Goal: Transaction & Acquisition: Purchase product/service

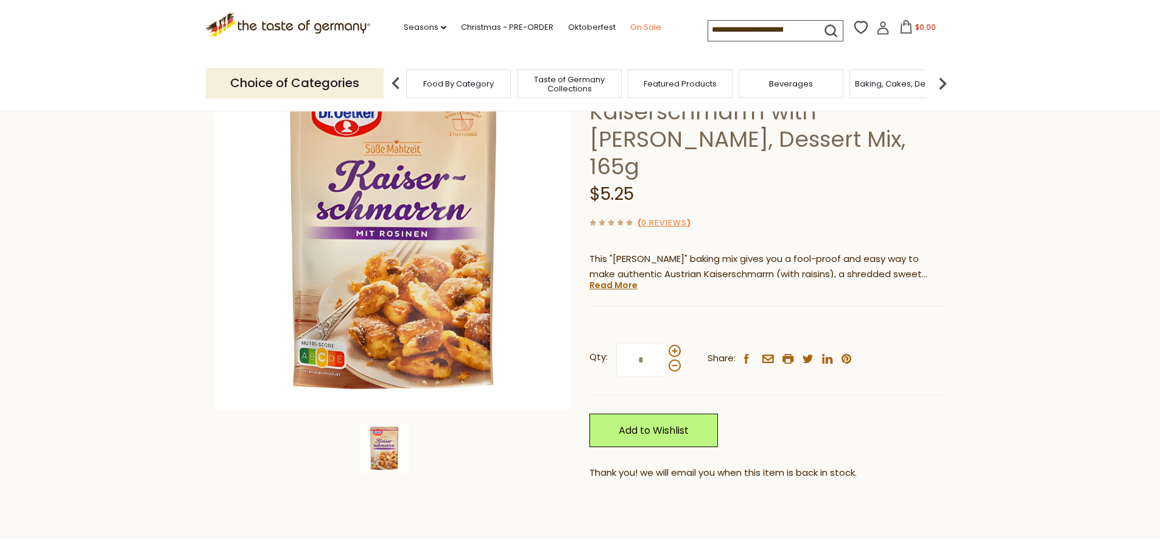
click at [643, 28] on link "On Sale" at bounding box center [645, 27] width 31 height 13
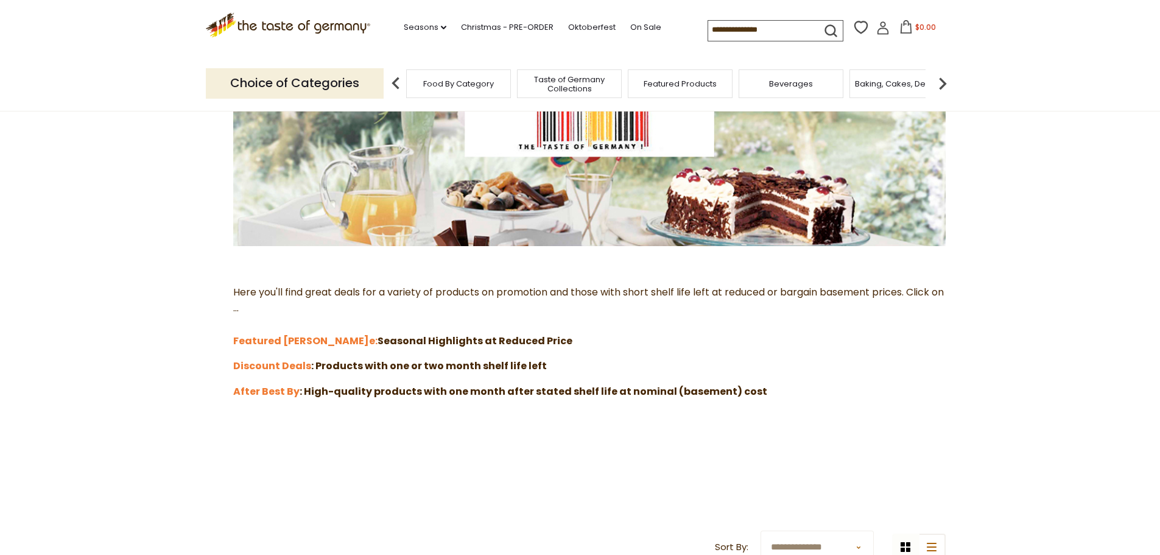
scroll to position [183, 0]
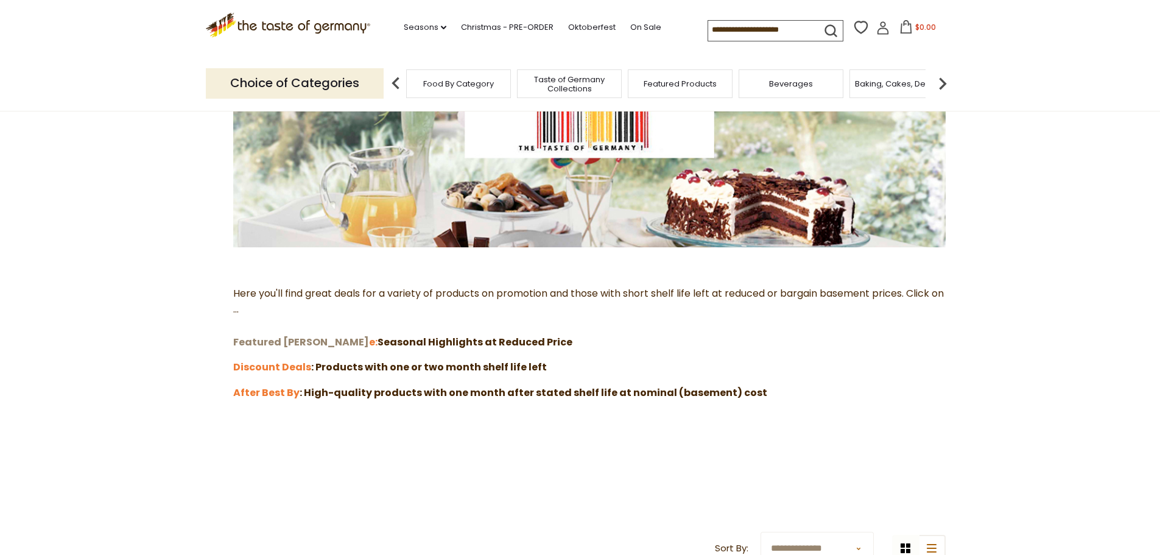
click at [264, 343] on strong "Featured [PERSON_NAME]" at bounding box center [301, 342] width 136 height 14
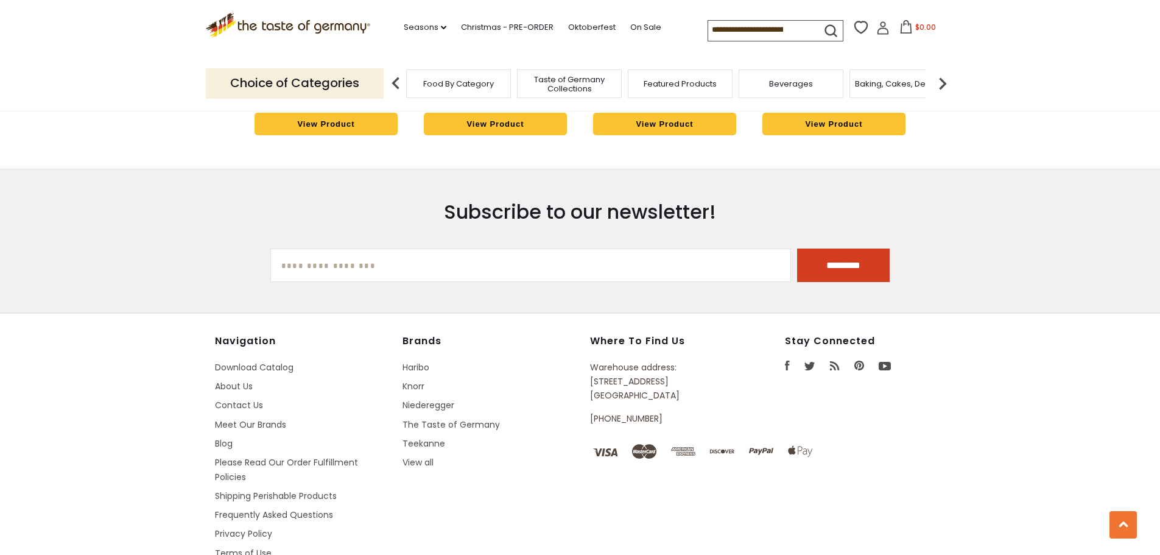
scroll to position [1155, 0]
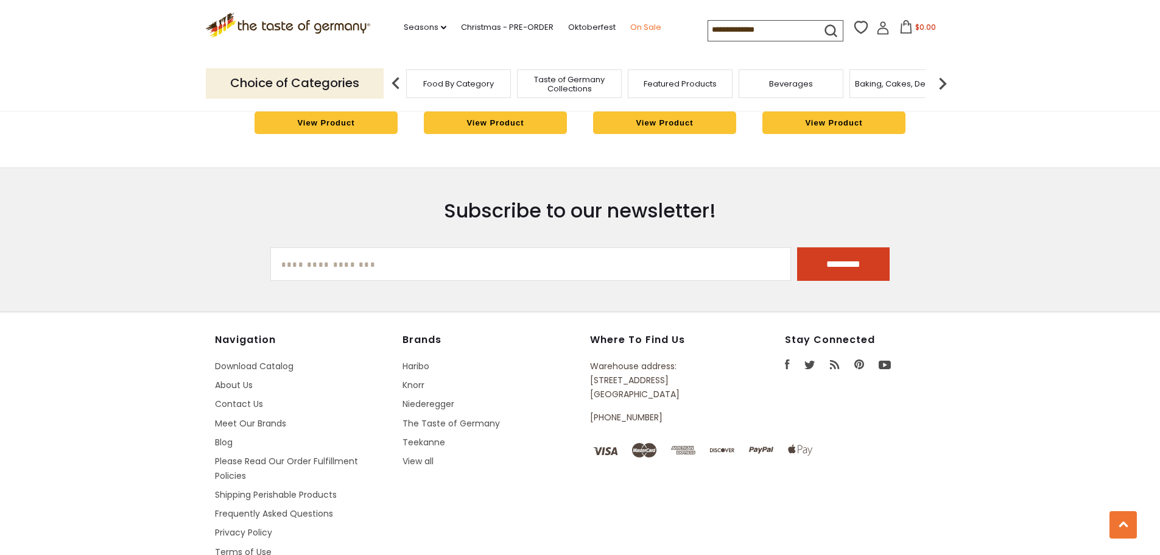
click at [645, 27] on link "On Sale" at bounding box center [645, 27] width 31 height 13
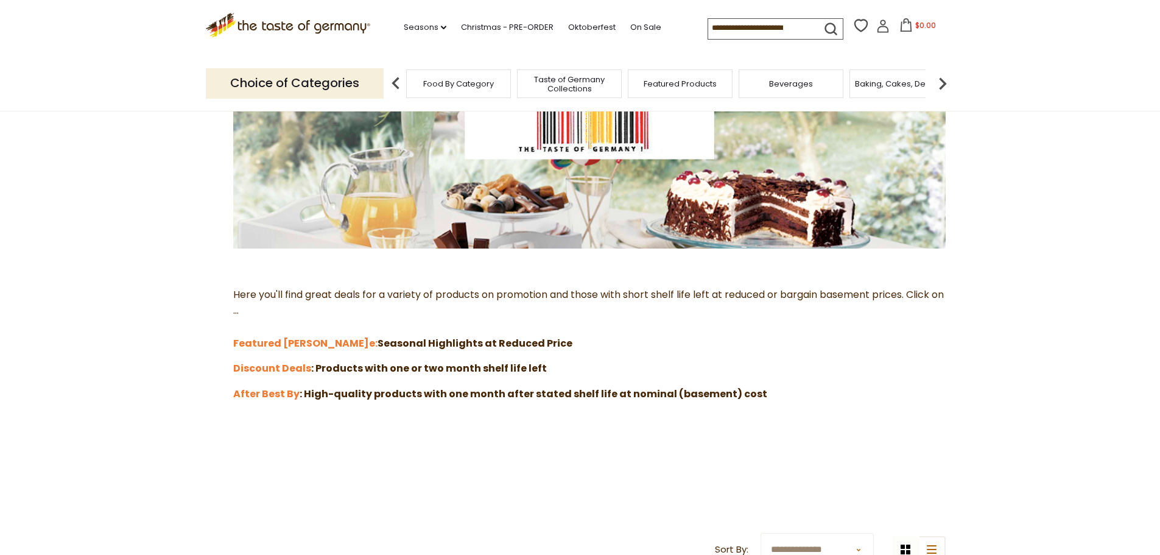
scroll to position [183, 0]
click at [254, 372] on strong "Discount Deals" at bounding box center [272, 367] width 78 height 14
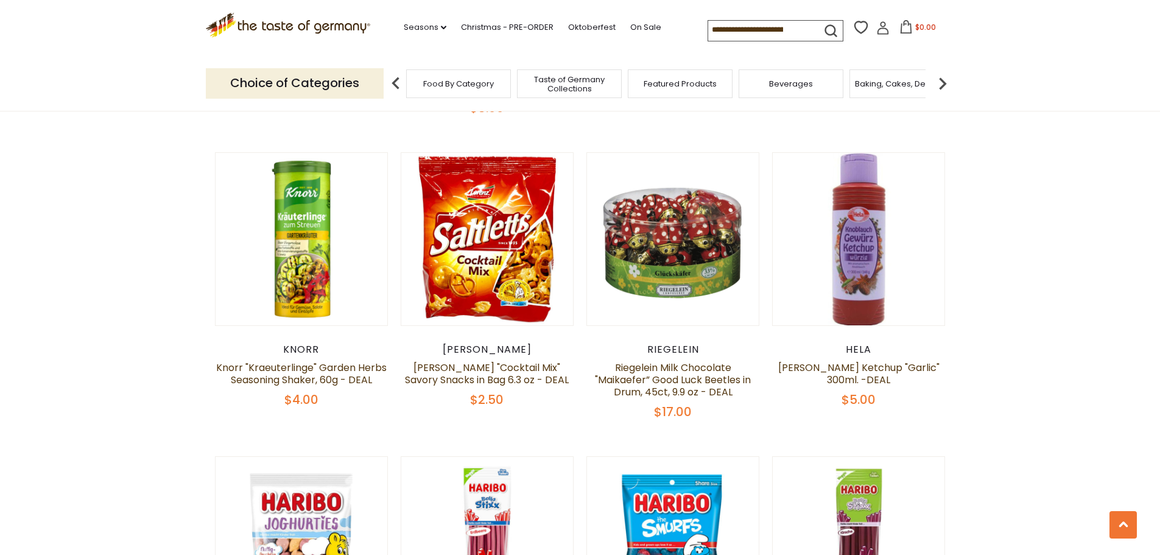
scroll to position [1399, 0]
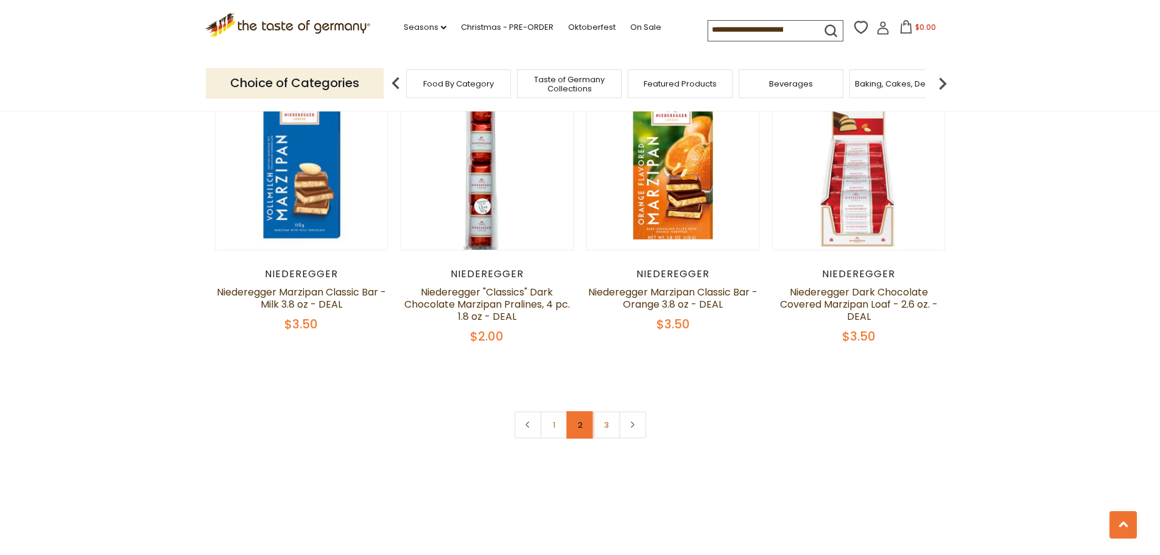
click at [583, 411] on link "2" at bounding box center [579, 424] width 27 height 27
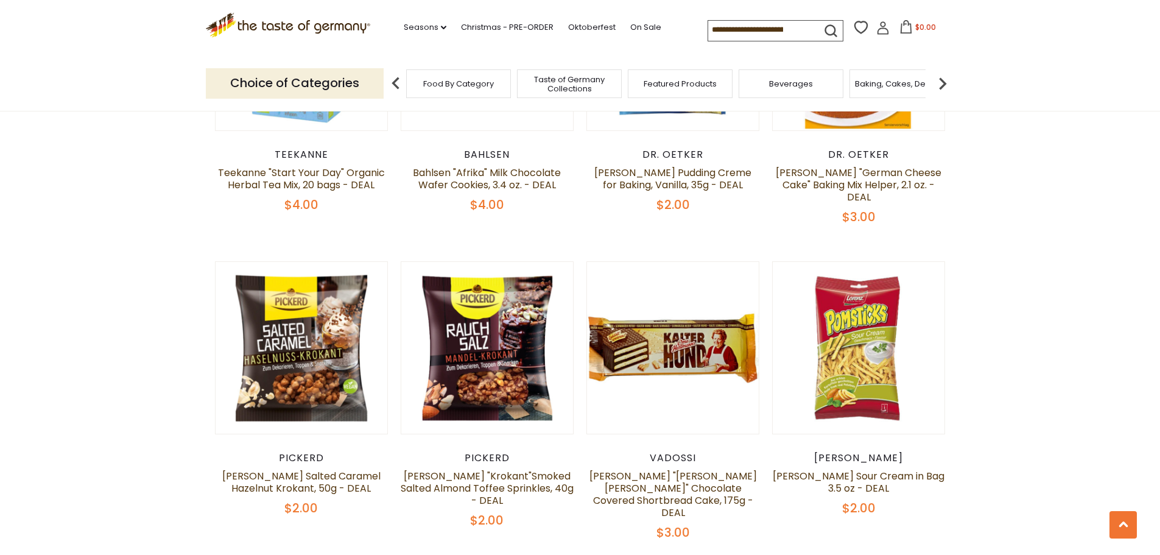
scroll to position [2198, 0]
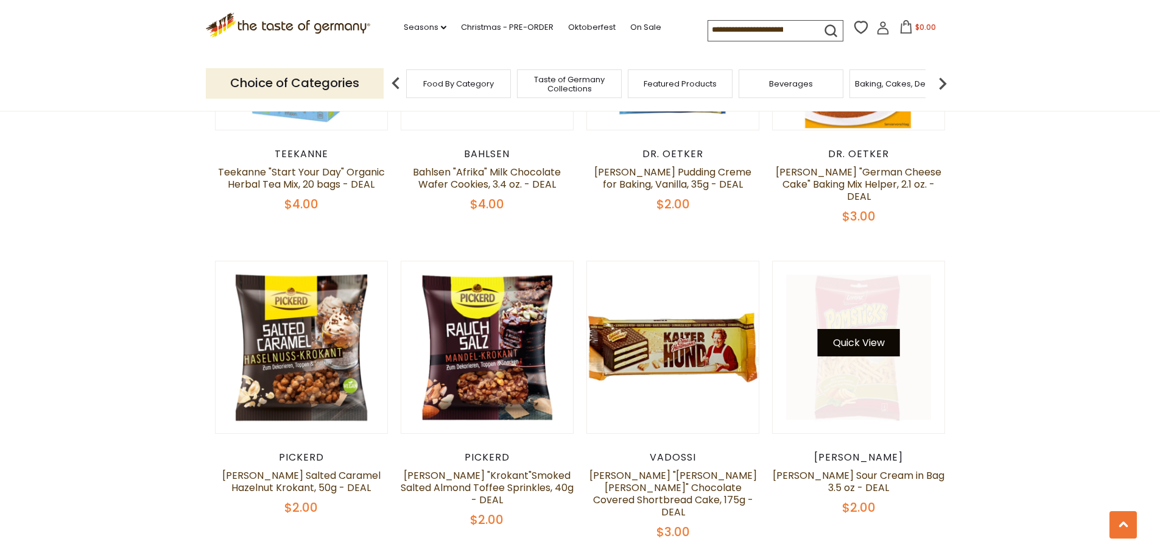
click at [862, 329] on button "Quick View" at bounding box center [859, 342] width 82 height 27
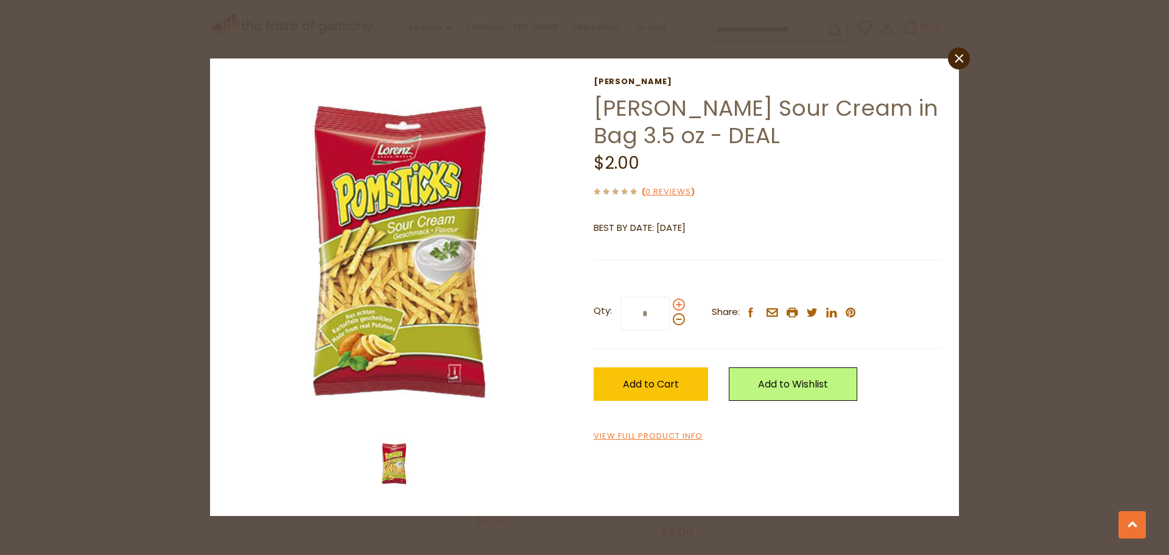
click at [675, 303] on span at bounding box center [679, 304] width 12 height 12
click at [670, 303] on input "*" at bounding box center [645, 313] width 50 height 33
type input "*"
click at [650, 385] on span "Add to Cart" at bounding box center [651, 384] width 56 height 14
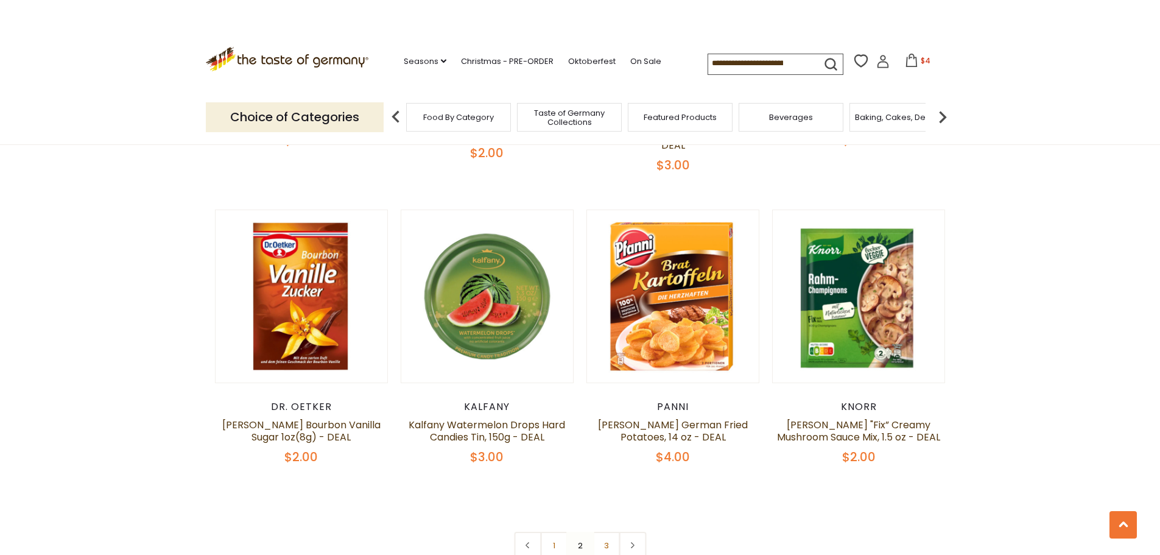
scroll to position [2564, 0]
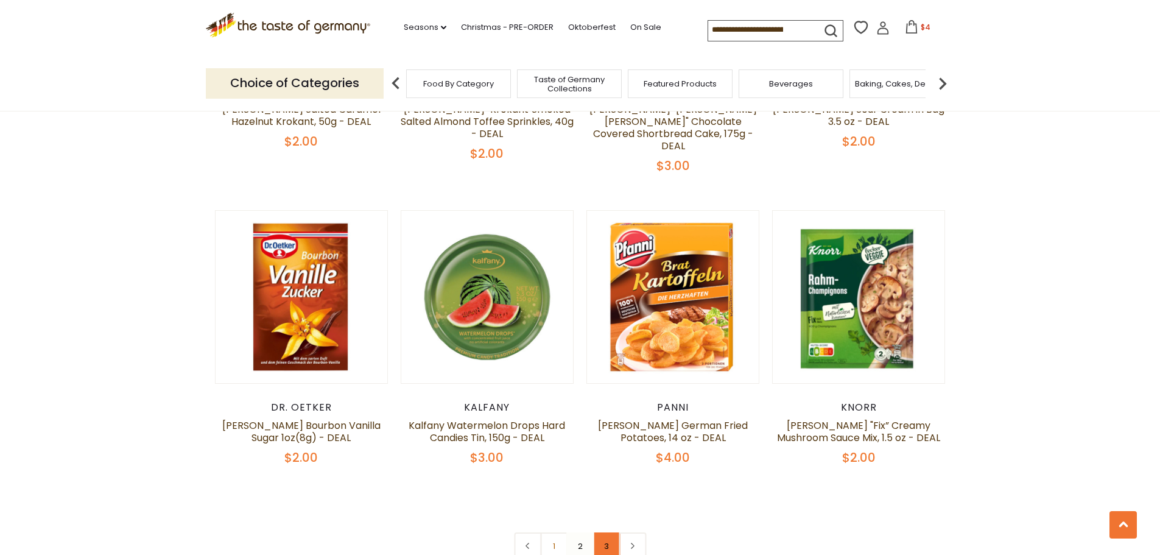
click at [606, 532] on link "3" at bounding box center [605, 545] width 27 height 27
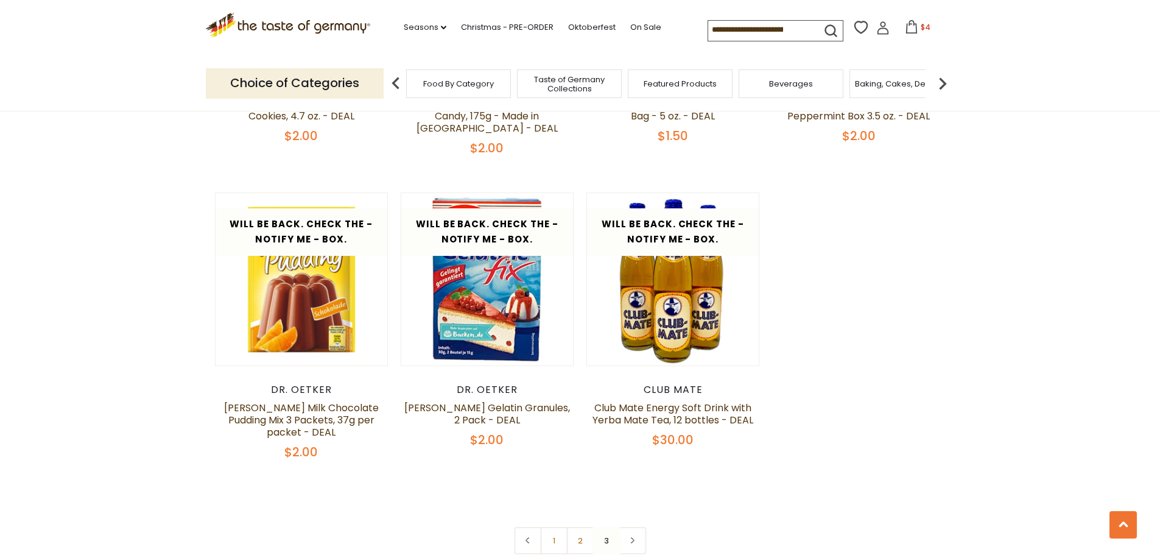
scroll to position [1651, 0]
click at [645, 29] on link "On Sale" at bounding box center [645, 27] width 31 height 13
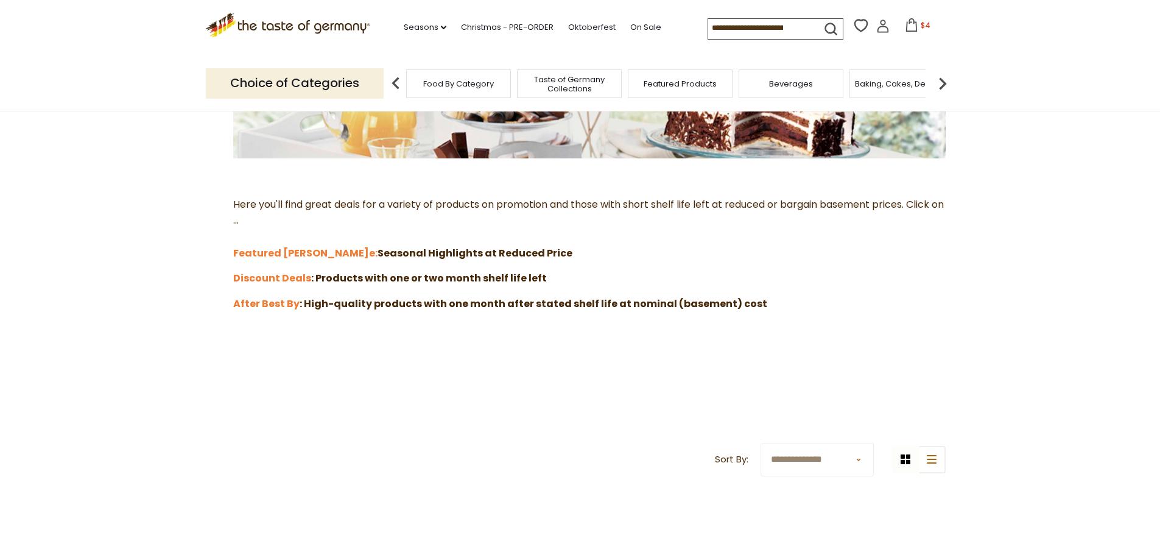
scroll to position [273, 0]
click at [258, 303] on strong "After Best By" at bounding box center [266, 303] width 66 height 14
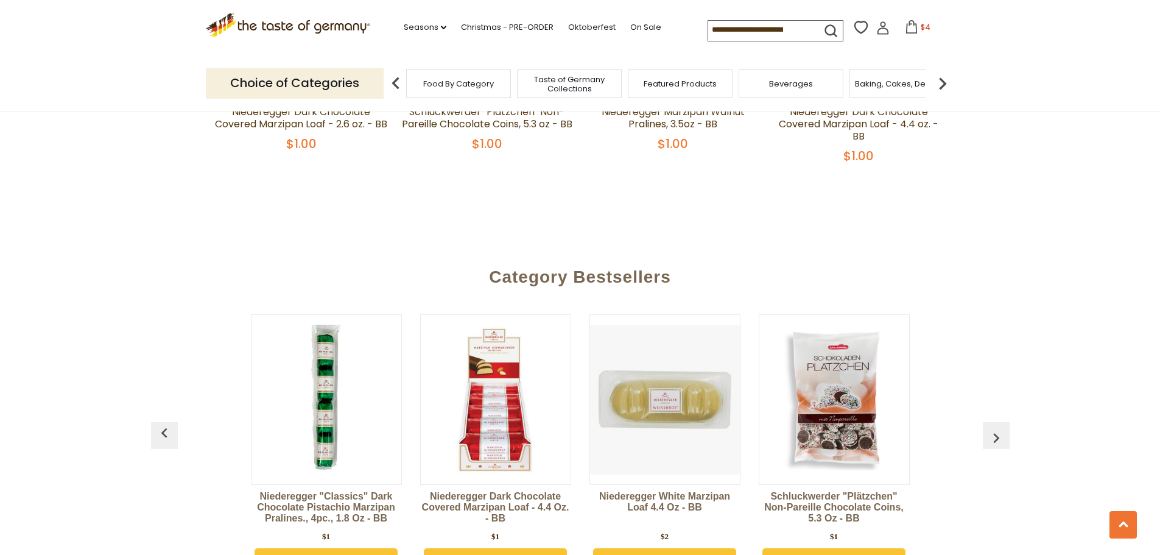
scroll to position [730, 0]
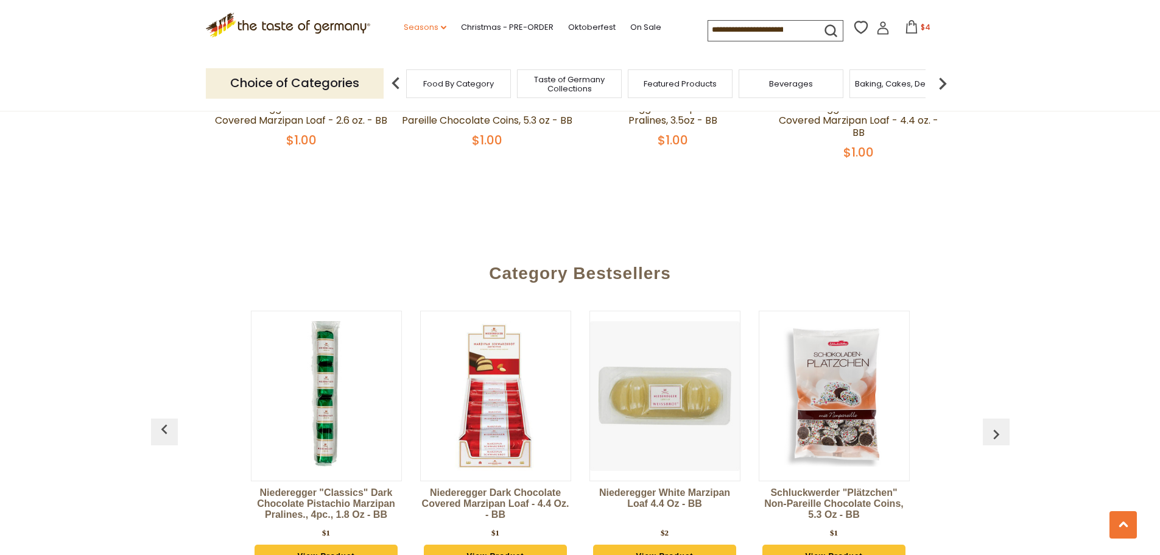
click at [412, 26] on link "Seasons dropdown_arrow" at bounding box center [425, 27] width 43 height 13
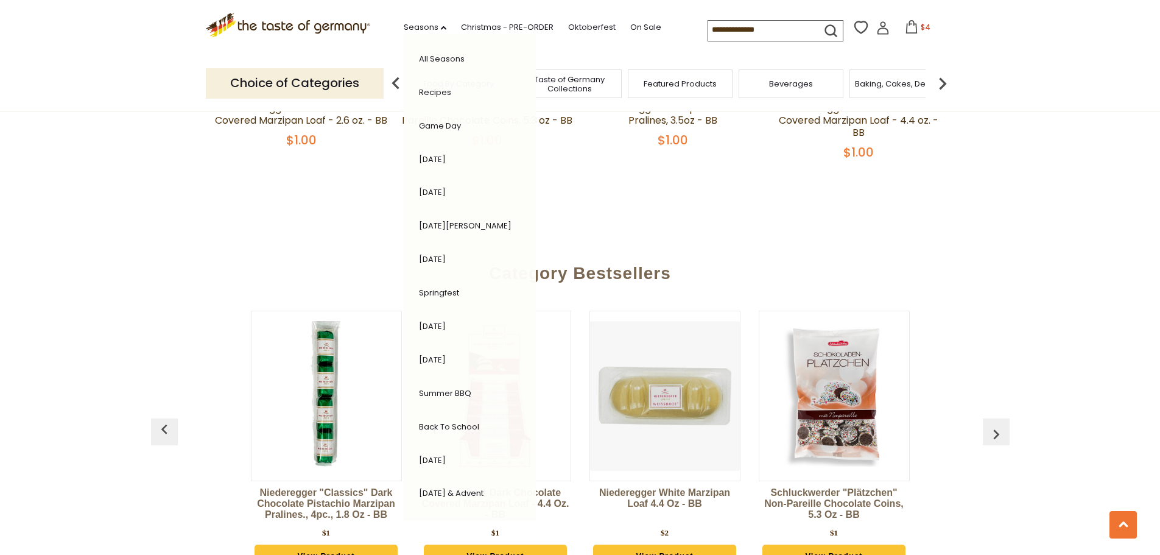
click at [563, 83] on span "Taste of Germany Collections" at bounding box center [569, 84] width 97 height 18
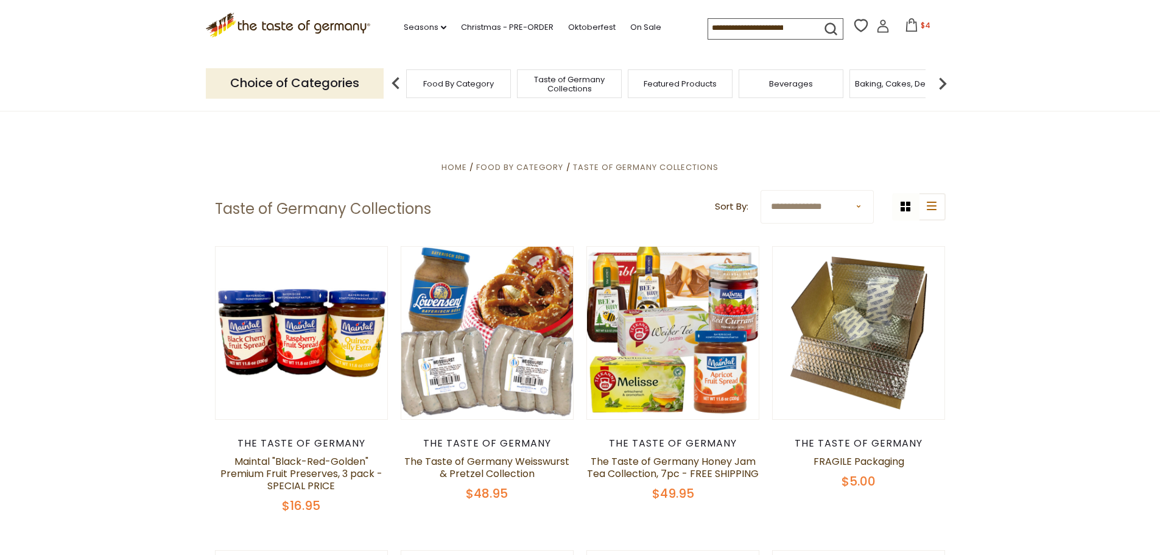
click at [670, 81] on span "Featured Products" at bounding box center [680, 83] width 73 height 9
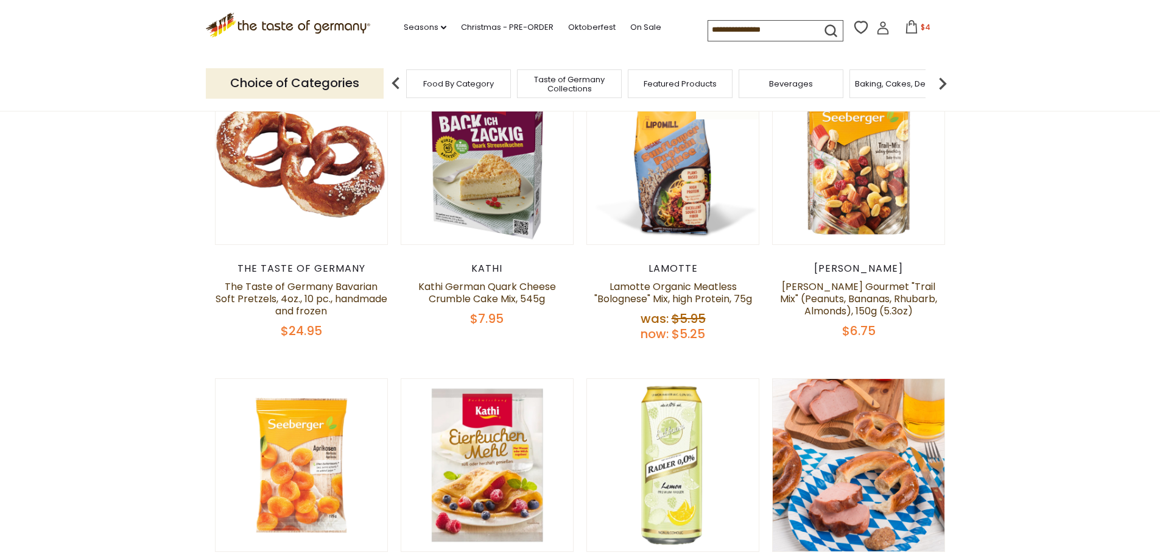
scroll to position [175, 0]
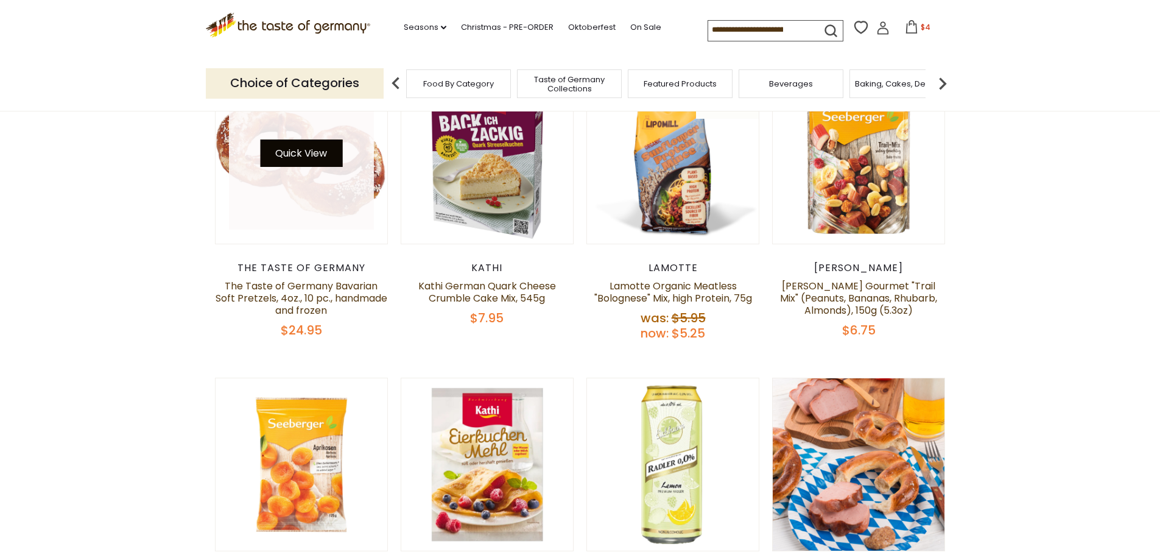
click at [298, 156] on button "Quick View" at bounding box center [301, 152] width 82 height 27
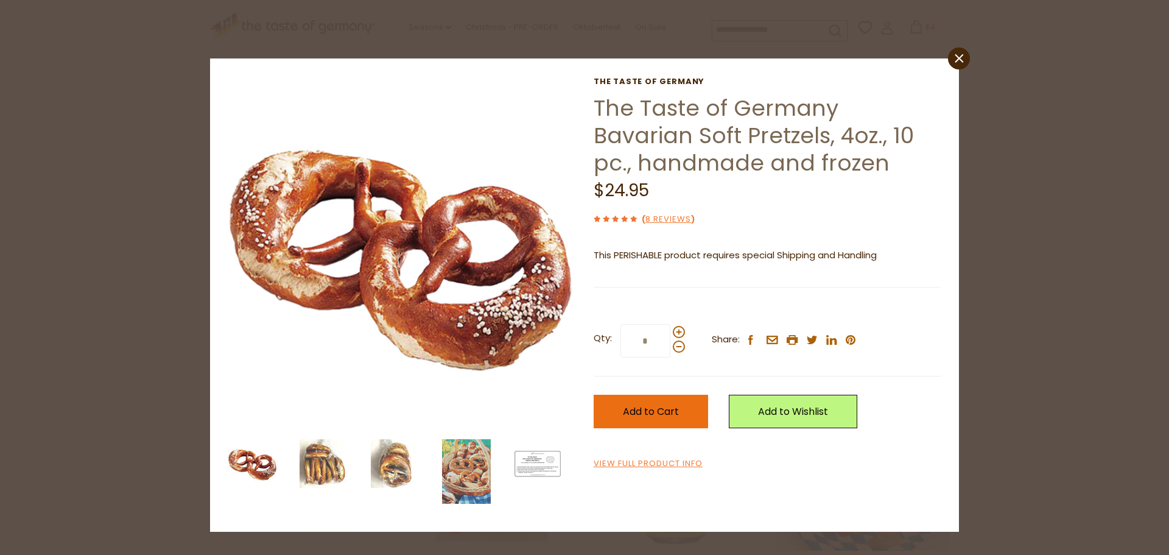
click at [656, 419] on button "Add to Cart" at bounding box center [651, 411] width 114 height 33
click at [963, 55] on icon at bounding box center [959, 58] width 9 height 9
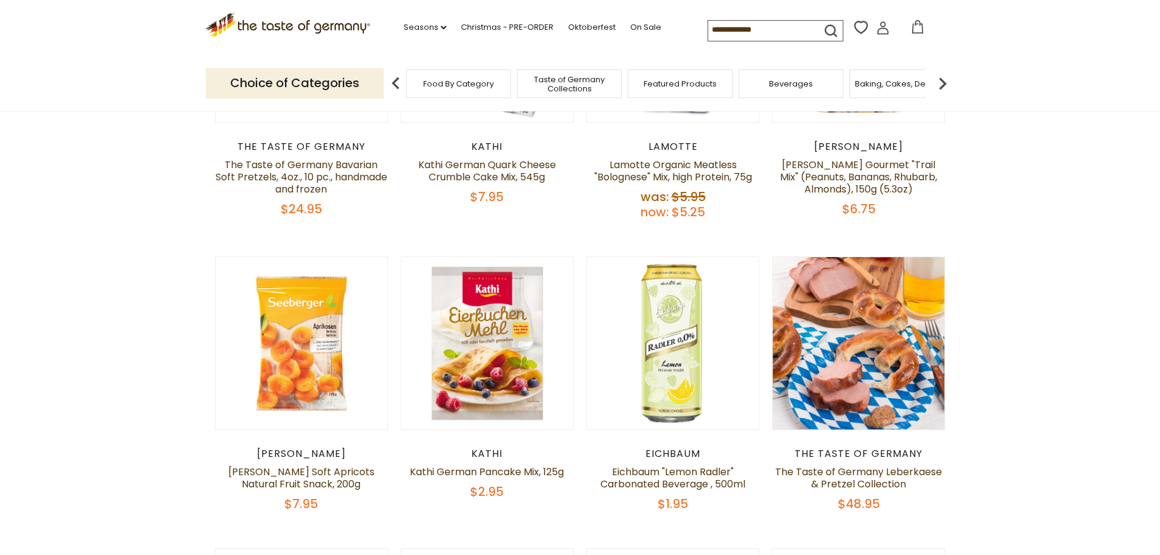
scroll to position [297, 0]
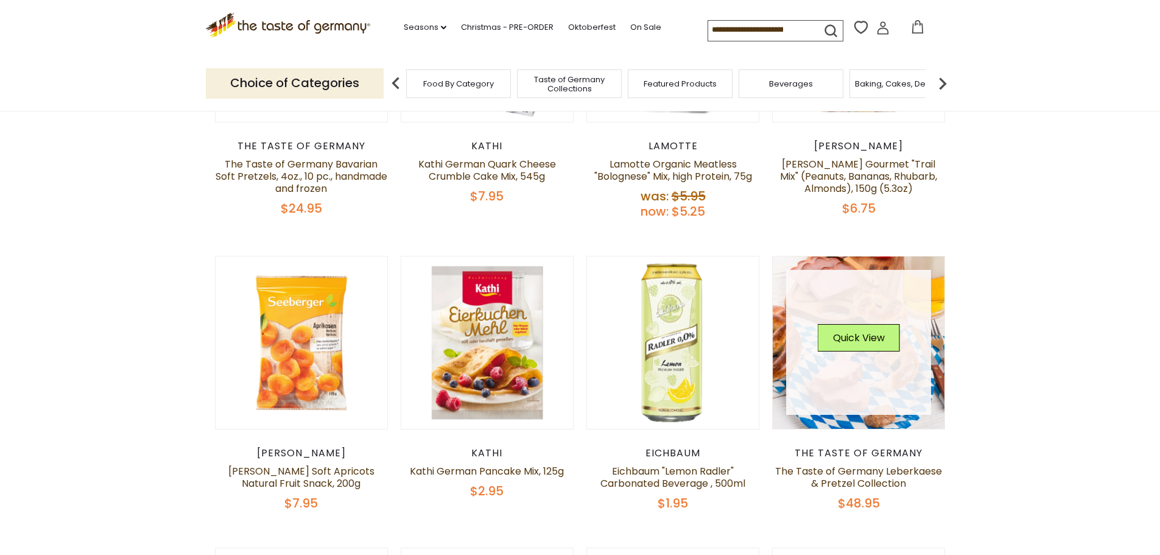
click at [848, 368] on link at bounding box center [858, 342] width 145 height 145
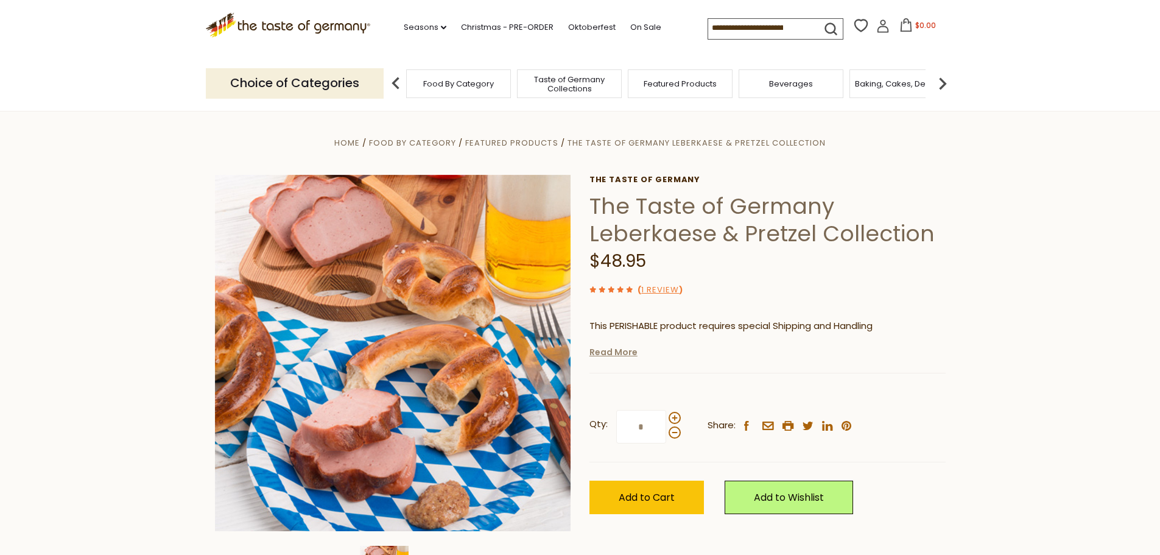
click at [625, 354] on link "Read More" at bounding box center [613, 352] width 48 height 12
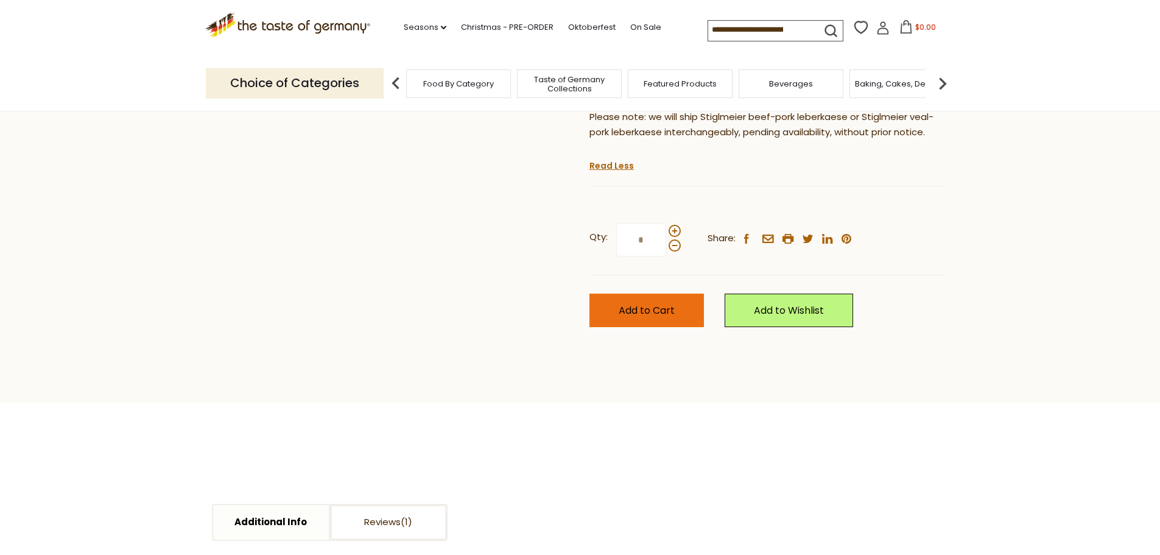
scroll to position [547, 0]
click at [662, 304] on span "Add to Cart" at bounding box center [647, 310] width 56 height 14
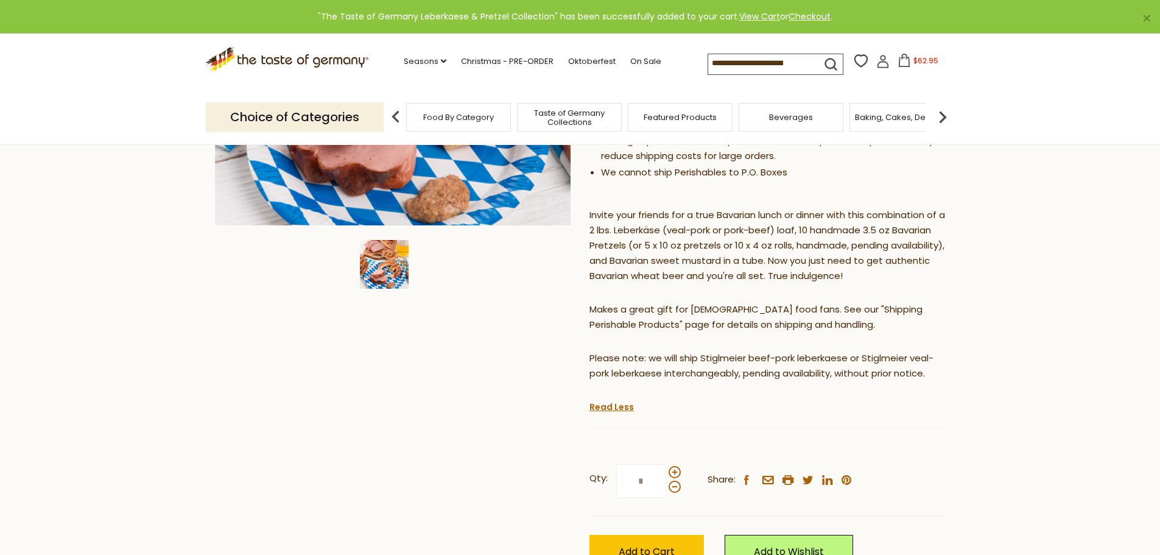
scroll to position [304, 0]
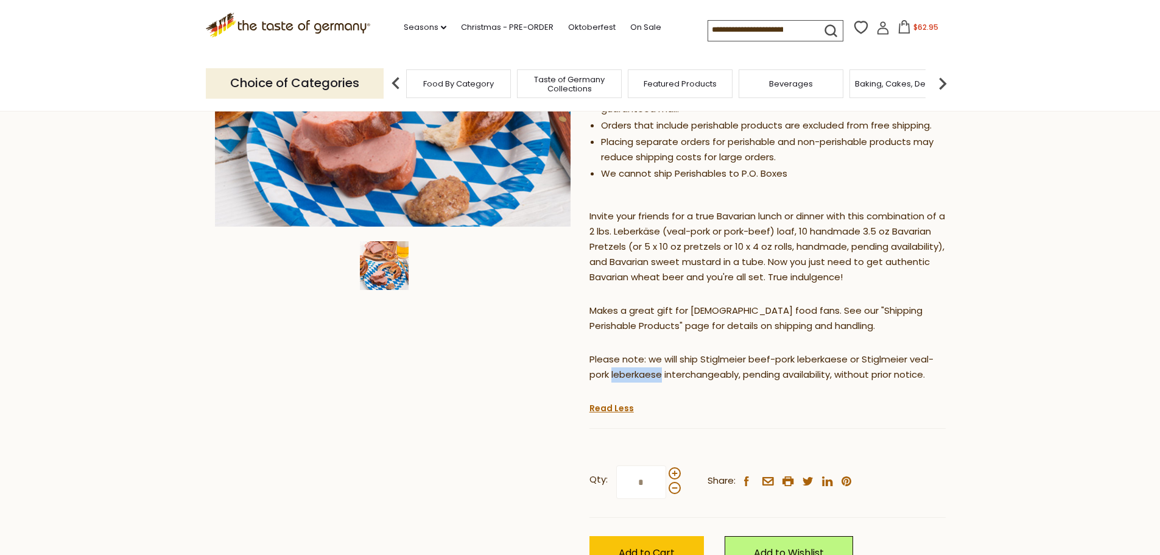
drag, startPoint x: 661, startPoint y: 373, endPoint x: 611, endPoint y: 377, distance: 50.2
click at [611, 377] on p "Please note: we will ship Stiglmeier beef-pork leberkaese or Stiglmeier veal-po…" at bounding box center [767, 367] width 356 height 30
copy p "leberkaese"
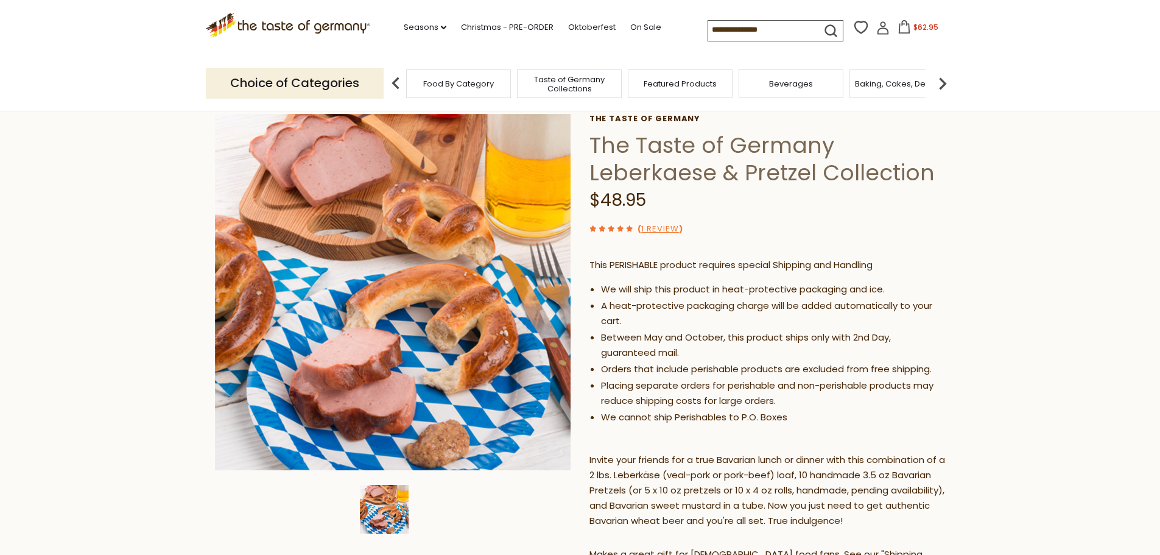
scroll to position [61, 0]
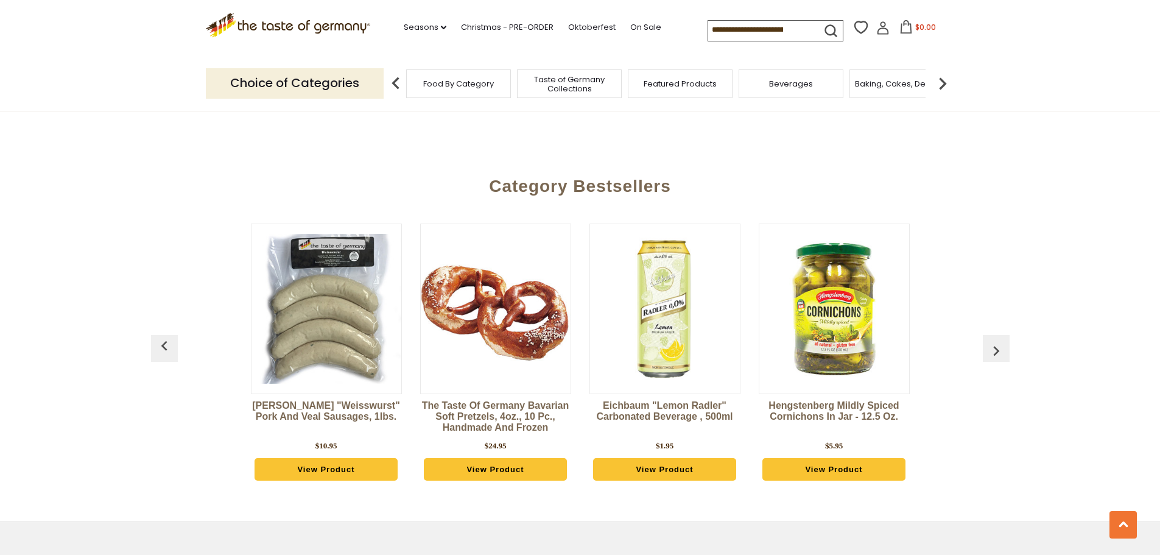
scroll to position [1330, 0]
click at [941, 81] on img at bounding box center [942, 83] width 24 height 24
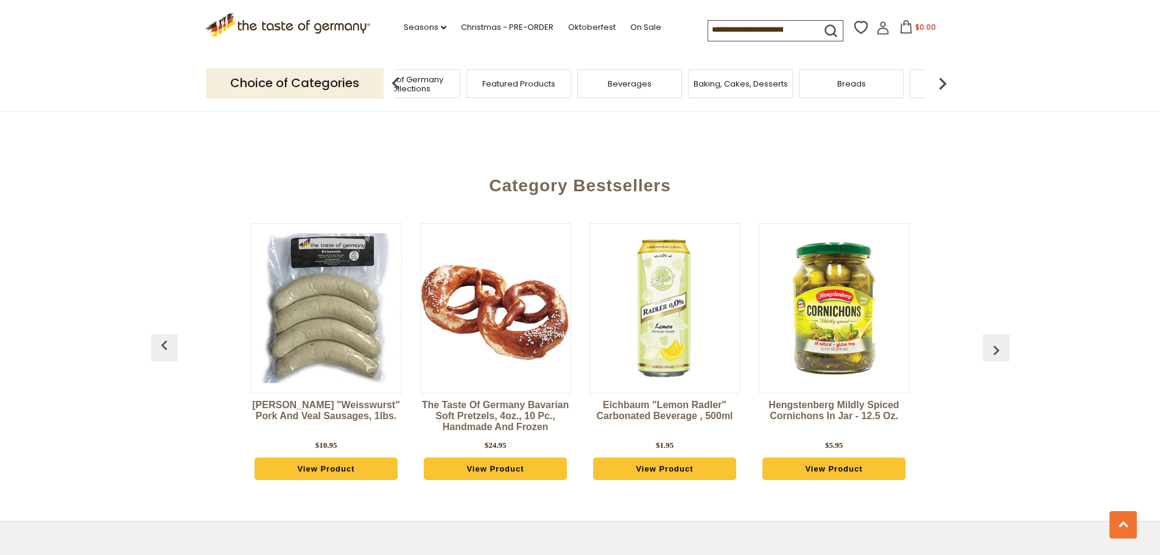
click at [941, 81] on img at bounding box center [942, 83] width 24 height 24
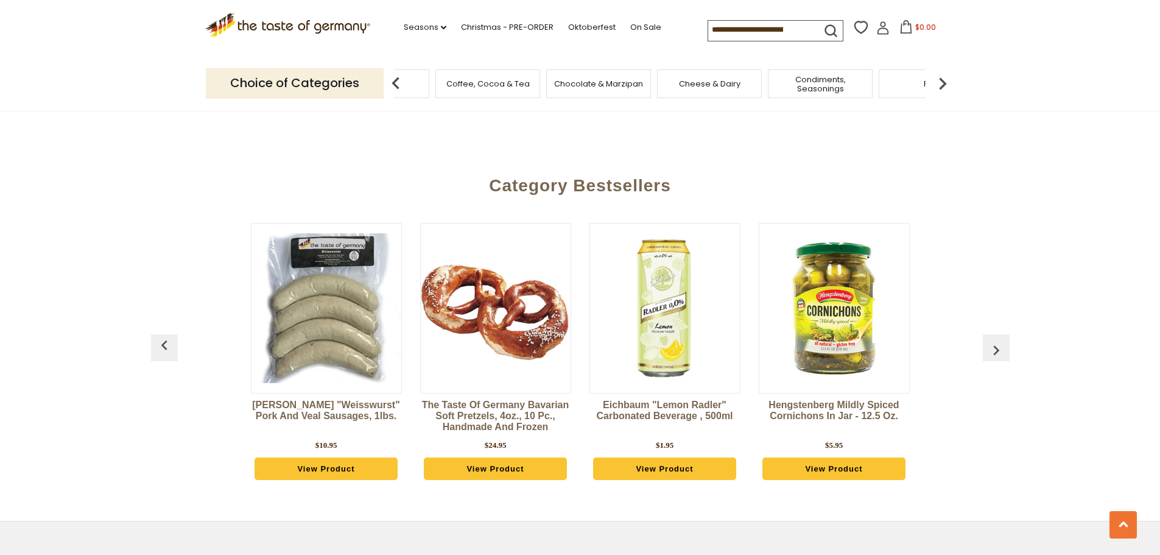
click at [941, 81] on img at bounding box center [942, 83] width 24 height 24
click at [635, 83] on span "Pasta and Potato" at bounding box center [627, 83] width 68 height 9
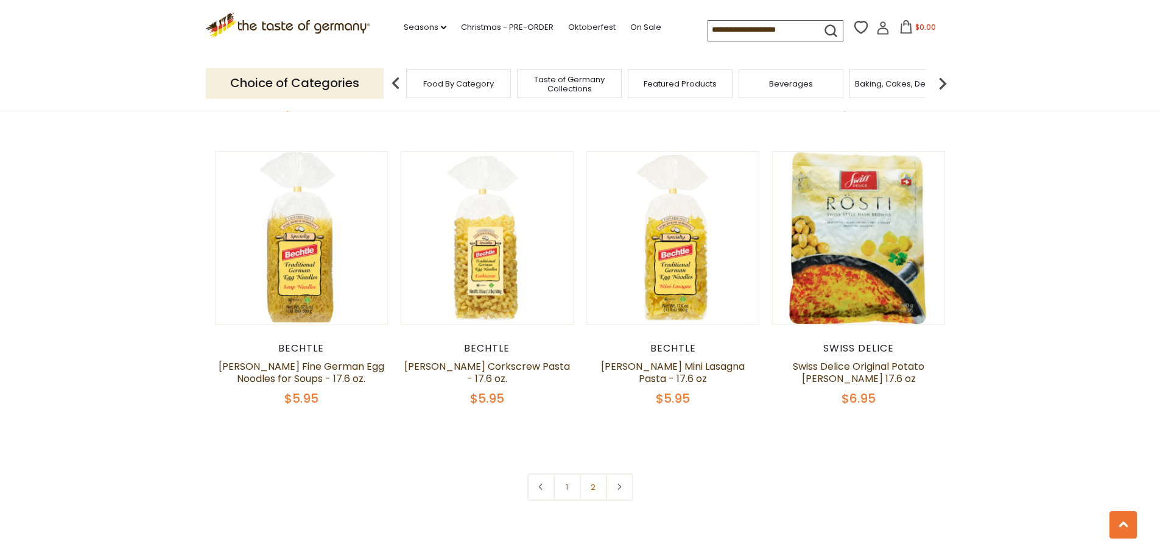
scroll to position [2799, 0]
click at [588, 483] on link "2" at bounding box center [593, 485] width 27 height 27
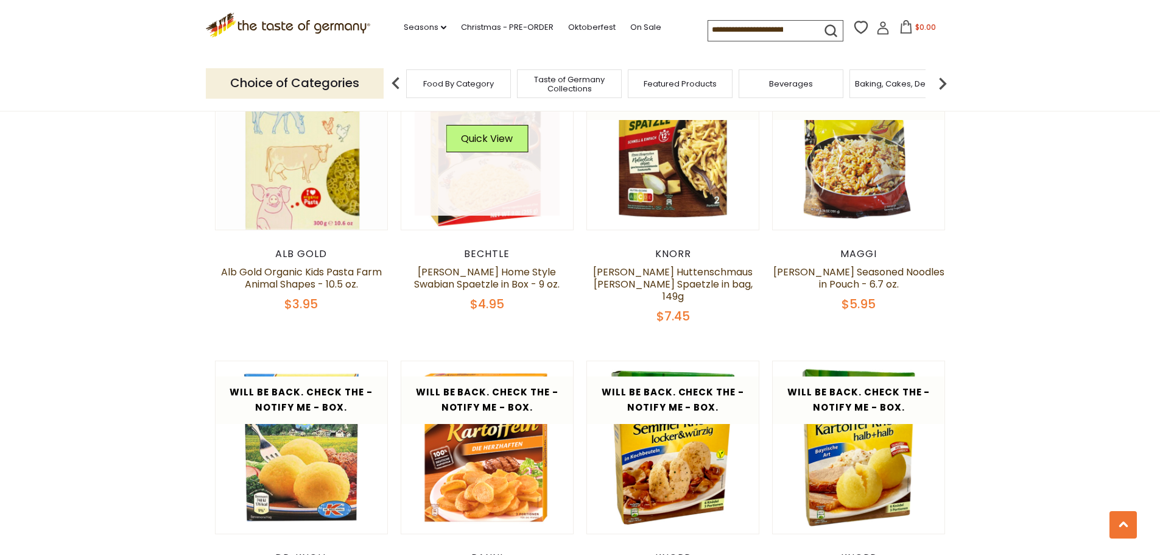
scroll to position [784, 0]
click at [483, 208] on link at bounding box center [487, 143] width 145 height 145
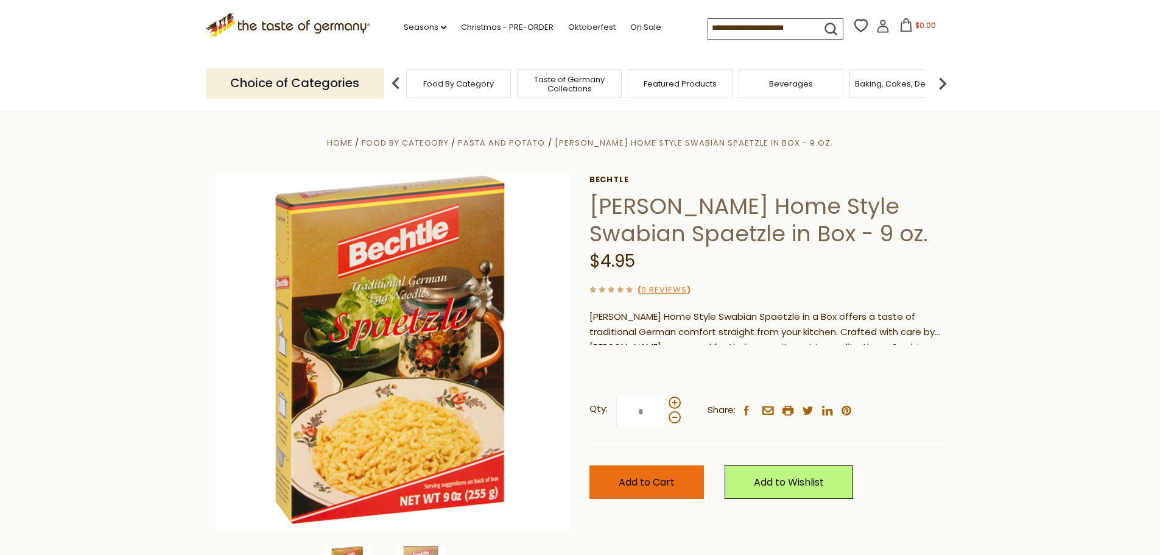
click at [650, 485] on span "Add to Cart" at bounding box center [647, 482] width 56 height 14
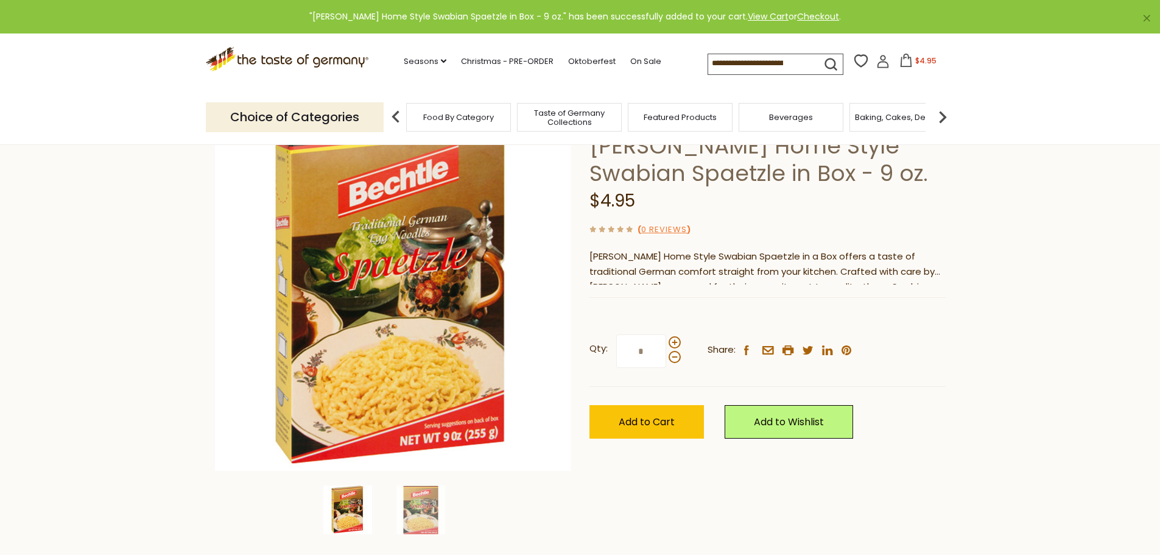
scroll to position [61, 0]
click at [685, 276] on div "Bechtle Home Style Swabian Spaetzle in a Box offers a taste of traditional Germ…" at bounding box center [767, 266] width 356 height 36
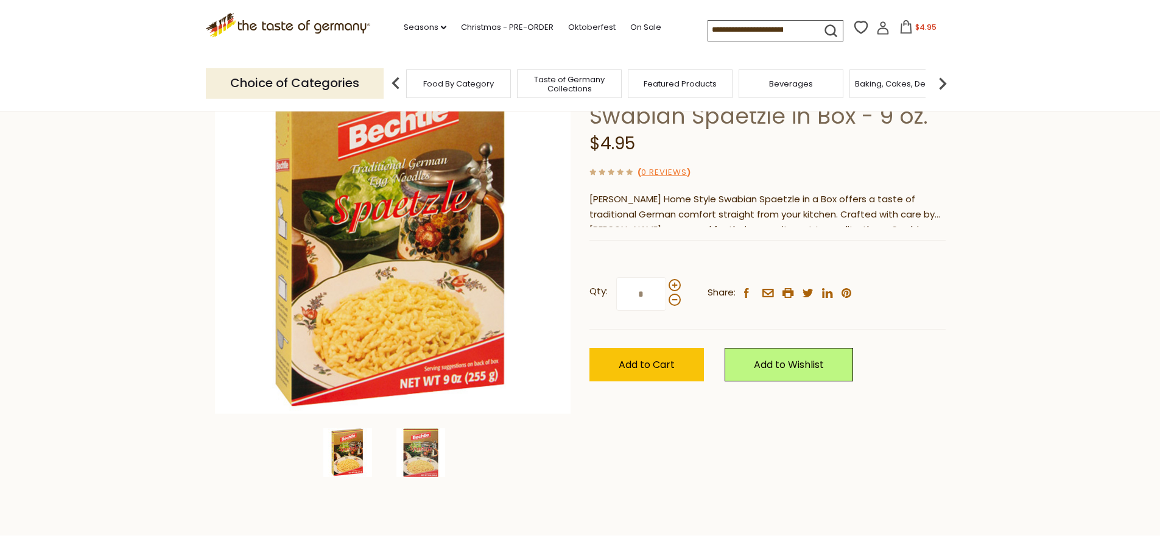
scroll to position [117, 0]
click at [420, 448] on img at bounding box center [420, 453] width 49 height 49
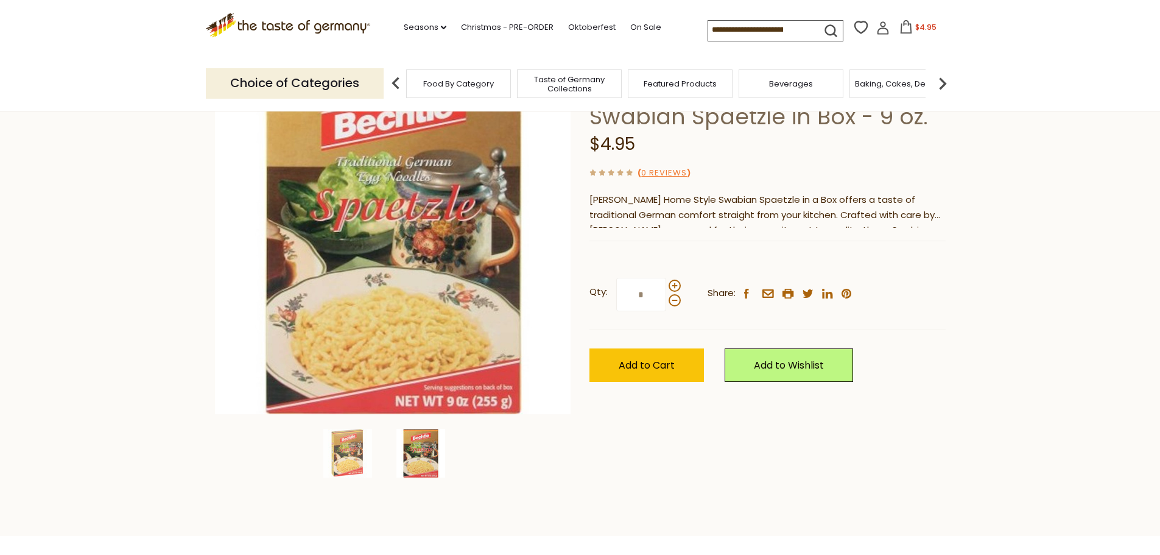
click at [939, 83] on img at bounding box center [942, 83] width 24 height 24
click at [903, 30] on icon at bounding box center [905, 26] width 13 height 13
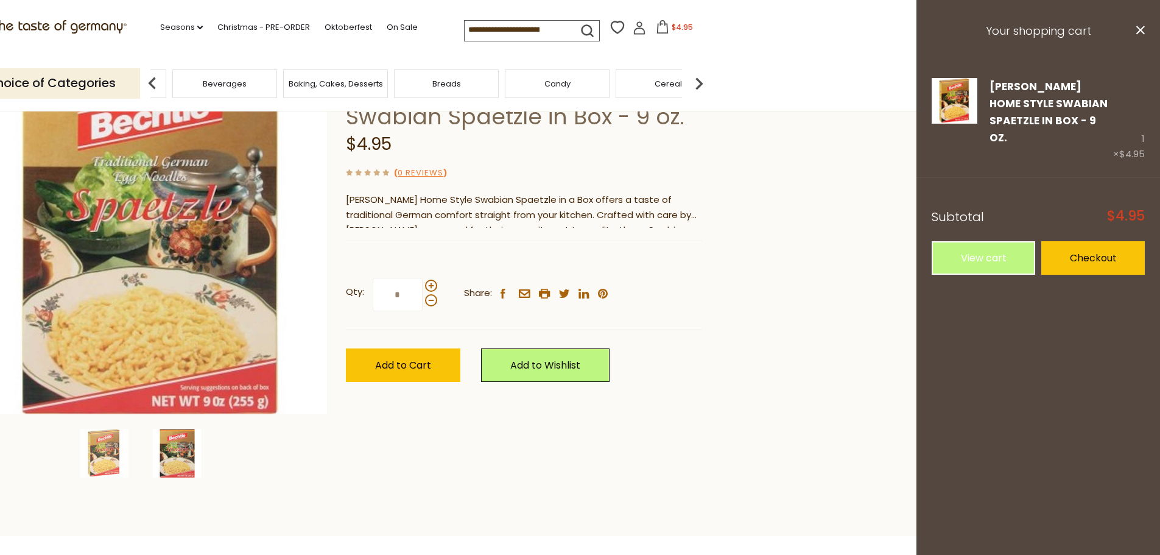
click at [155, 78] on img at bounding box center [152, 83] width 24 height 24
click at [261, 86] on span "Featured Products" at bounding box center [275, 83] width 73 height 9
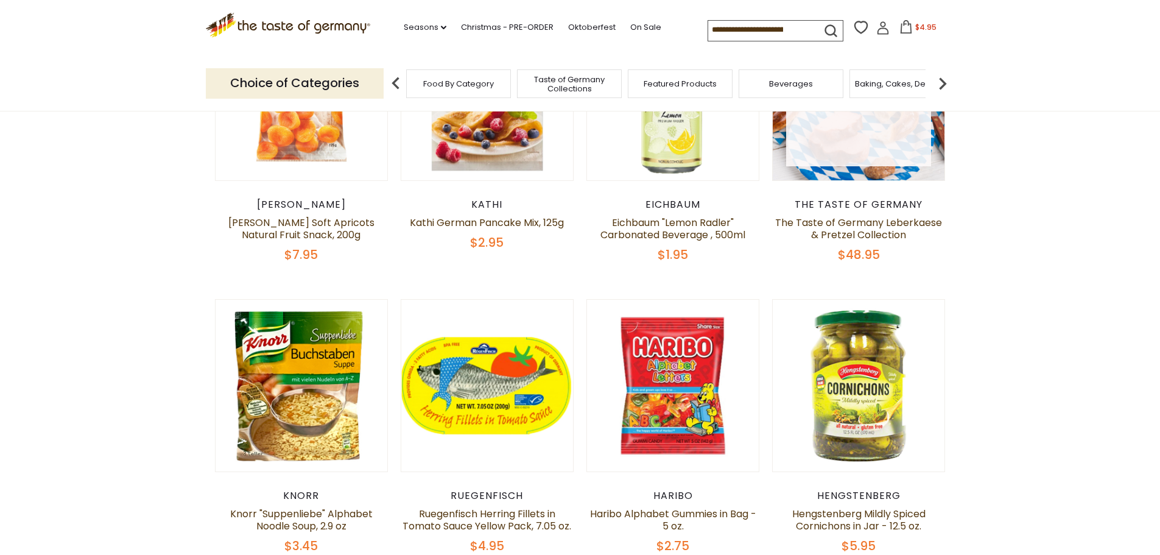
click at [849, 150] on link at bounding box center [858, 93] width 145 height 145
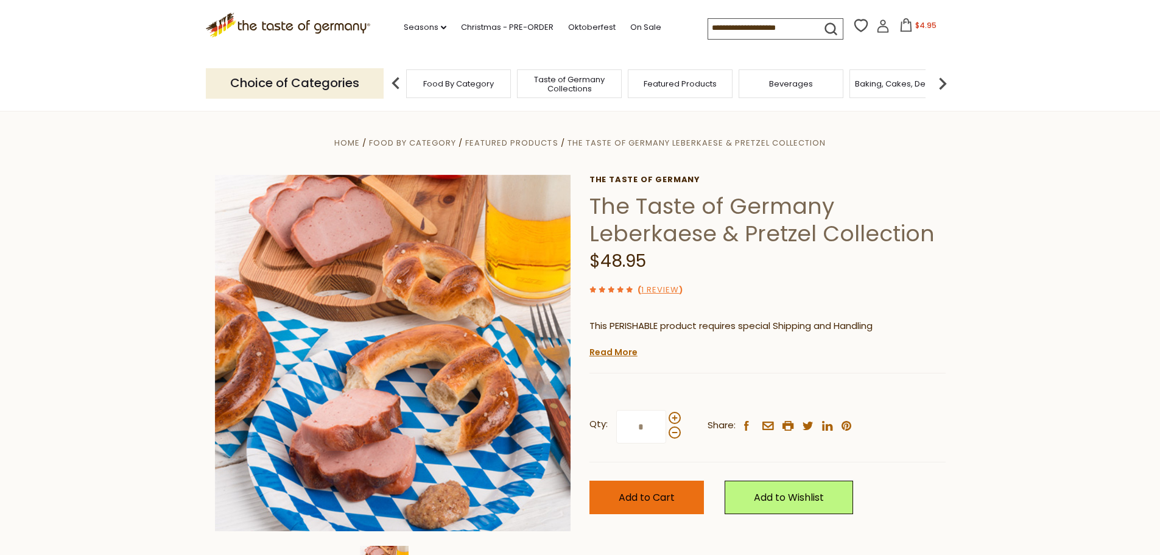
click at [644, 500] on span "Add to Cart" at bounding box center [647, 497] width 56 height 14
